Goal: Task Accomplishment & Management: Complete application form

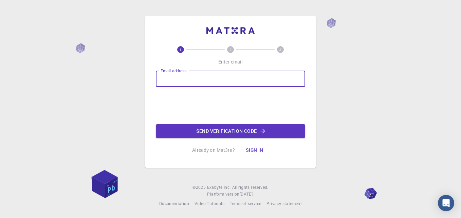
click at [250, 75] on input "Email address" at bounding box center [230, 79] width 149 height 16
type input "[EMAIL_ADDRESS][DOMAIN_NAME]"
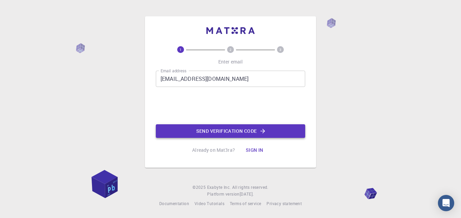
click at [223, 128] on button "Send verification code" at bounding box center [230, 131] width 149 height 14
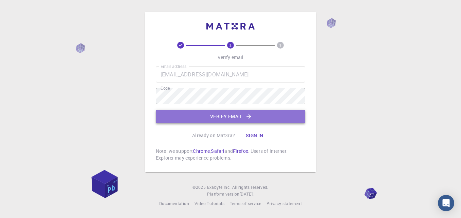
click at [216, 112] on button "Verify email" at bounding box center [230, 117] width 149 height 14
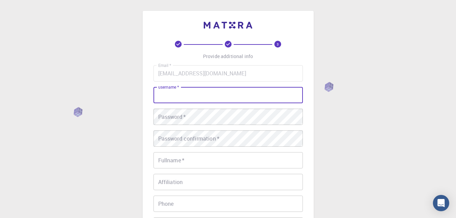
drag, startPoint x: 223, startPoint y: 105, endPoint x: 228, endPoint y: 101, distance: 6.3
click at [228, 101] on input "username   *" at bounding box center [227, 95] width 149 height 16
click at [108, 66] on div "3 Provide additional info Email   * [EMAIL_ADDRESS][DOMAIN_NAME] Email   * user…" at bounding box center [228, 173] width 456 height 346
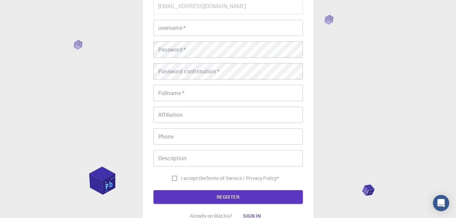
scroll to position [34, 0]
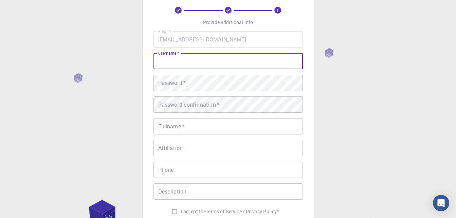
click at [216, 57] on input "username   *" at bounding box center [227, 61] width 149 height 16
type input "[PERSON_NAME]"
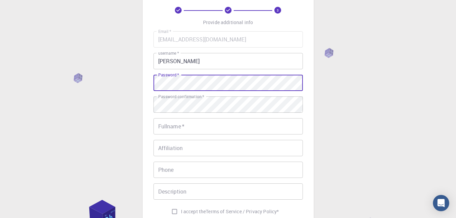
click at [142, 83] on div "3 Provide additional info Email   * [EMAIL_ADDRESS][DOMAIN_NAME] Email   * user…" at bounding box center [228, 139] width 456 height 346
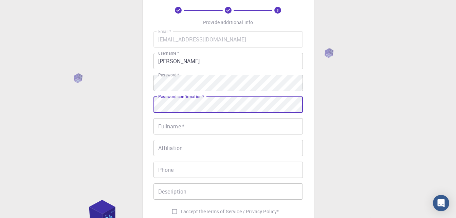
click at [144, 105] on div "3 Provide additional info Email   * [EMAIL_ADDRESS][DOMAIN_NAME] Email   * user…" at bounding box center [228, 122] width 171 height 290
click at [171, 120] on div "Fullname   * Fullname   *" at bounding box center [227, 126] width 149 height 16
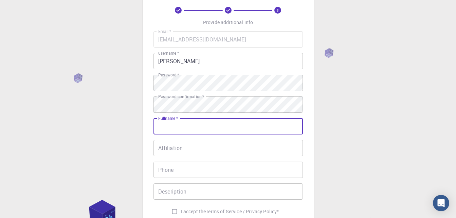
type input "[PERSON_NAME]"
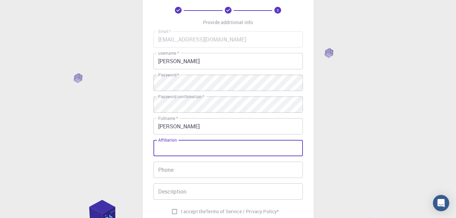
click at [191, 144] on input "Affiliation" at bounding box center [227, 148] width 149 height 16
type input "QAYYIM"
click at [201, 172] on input "Phone" at bounding box center [227, 170] width 149 height 16
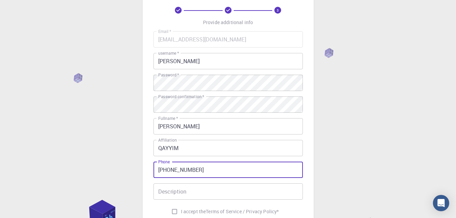
type input "[PHONE_NUMBER]"
click at [207, 194] on input "Description" at bounding box center [227, 191] width 149 height 16
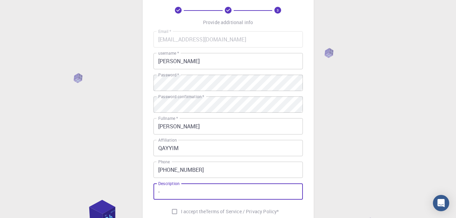
type input "-"
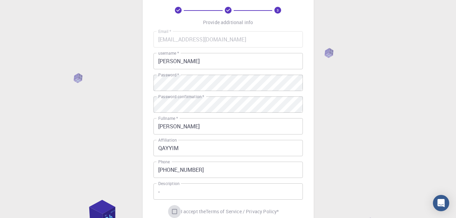
click at [174, 209] on input "I accept the Terms of Service / Privacy Policy *" at bounding box center [174, 211] width 13 height 13
checkbox input "true"
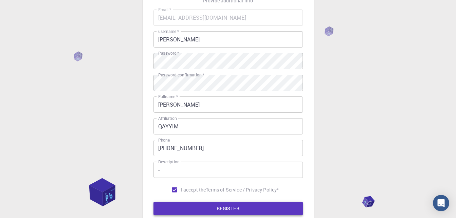
scroll to position [68, 0]
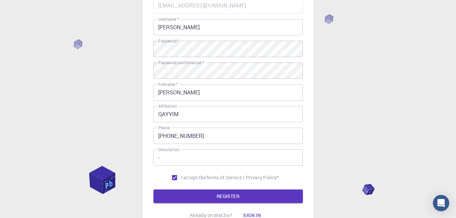
click at [198, 193] on button "REGISTER" at bounding box center [227, 196] width 149 height 14
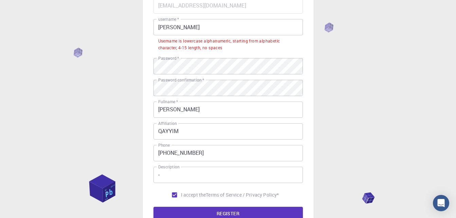
click at [215, 28] on input "[PERSON_NAME]" at bounding box center [227, 27] width 149 height 16
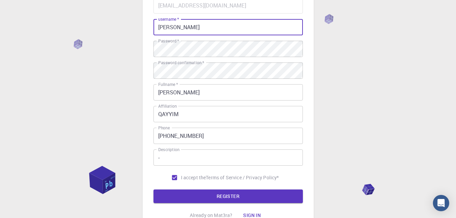
click at [193, 26] on input "[PERSON_NAME]" at bounding box center [227, 27] width 149 height 16
type input "MUHAMMADQAYYIMARFA"
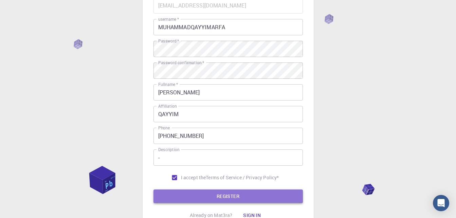
click at [246, 193] on button "REGISTER" at bounding box center [227, 196] width 149 height 14
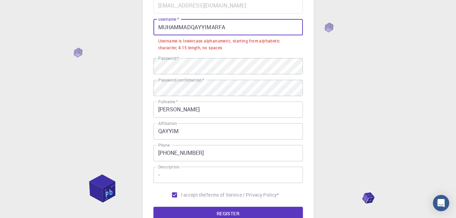
drag, startPoint x: 240, startPoint y: 23, endPoint x: 126, endPoint y: 19, distance: 114.2
click at [126, 19] on div "3 Provide additional info Email   * [EMAIL_ADDRESS][DOMAIN_NAME] Email   * user…" at bounding box center [228, 113] width 456 height 363
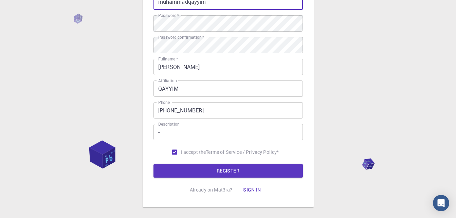
scroll to position [128, 0]
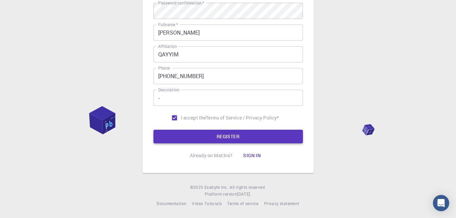
type input "muhammadqayyim"
click at [240, 134] on button "REGISTER" at bounding box center [227, 137] width 149 height 14
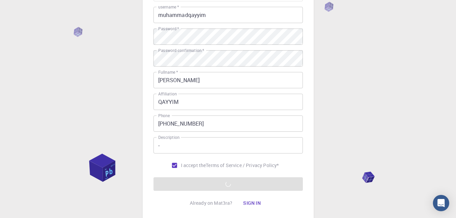
scroll to position [68, 0]
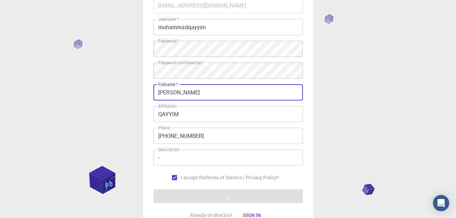
click at [252, 94] on input "[PERSON_NAME]" at bounding box center [227, 92] width 149 height 16
type input "[PERSON_NAME]"
click at [325, 61] on div "3 Provide additional info Email   * [EMAIL_ADDRESS][DOMAIN_NAME] Email   * user…" at bounding box center [228, 105] width 456 height 346
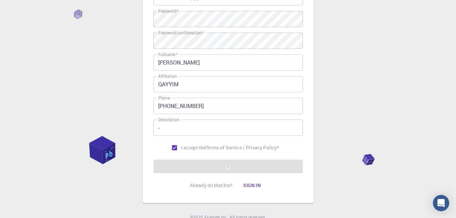
scroll to position [102, 0]
